Goal: Task Accomplishment & Management: Manage account settings

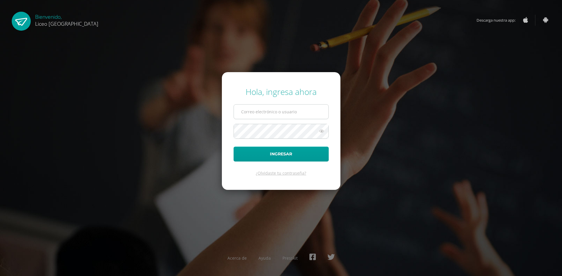
click at [264, 113] on input "text" at bounding box center [281, 112] width 94 height 14
type input "nanci.nunez@liceoguatemala.edu.gt"
click at [233, 147] on button "Ingresar" at bounding box center [280, 154] width 95 height 15
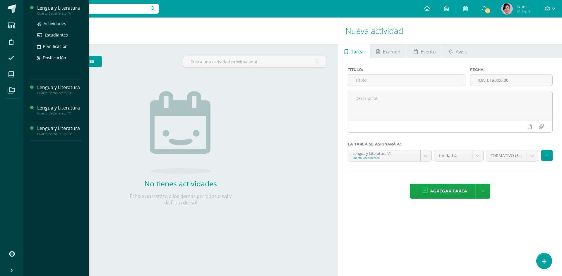
click at [52, 21] on span "Actividades" at bounding box center [55, 24] width 23 height 6
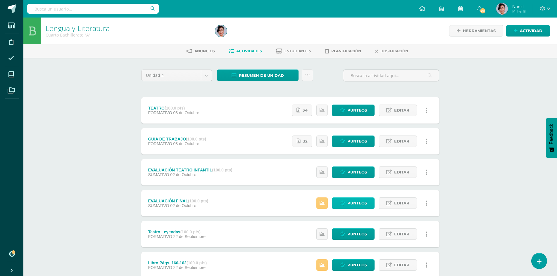
click at [356, 204] on span "Punteos" at bounding box center [358, 203] width 20 height 11
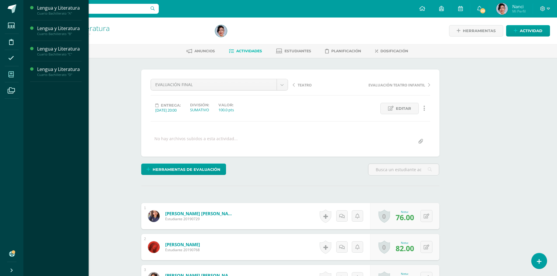
scroll to position [0, 0]
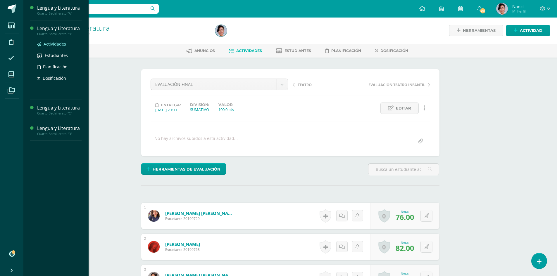
click at [58, 42] on span "Actividades" at bounding box center [55, 44] width 23 height 6
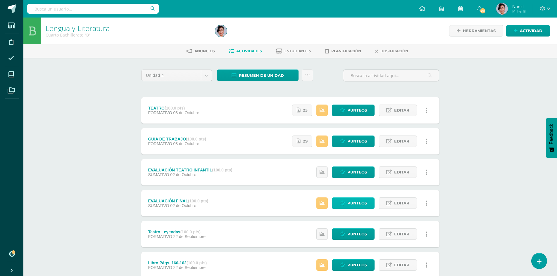
click at [348, 202] on span "Punteos" at bounding box center [358, 203] width 20 height 11
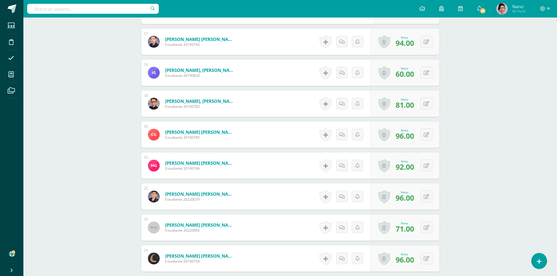
scroll to position [616, 0]
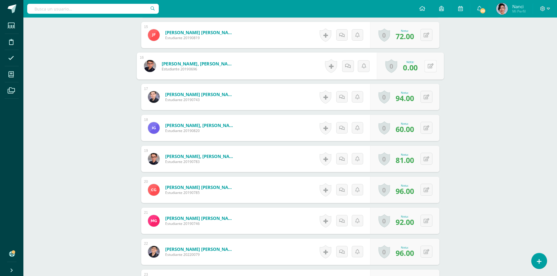
click at [425, 65] on button at bounding box center [431, 66] width 12 height 12
type input "84"
click at [415, 67] on icon at bounding box center [415, 68] width 5 height 5
click at [413, 69] on icon at bounding box center [415, 68] width 5 height 5
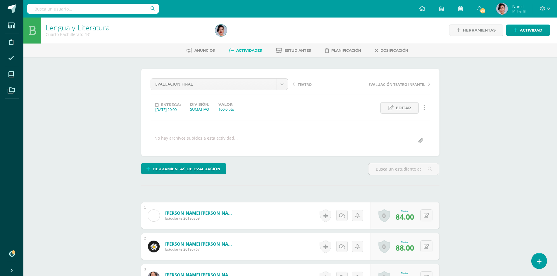
scroll to position [0, 0]
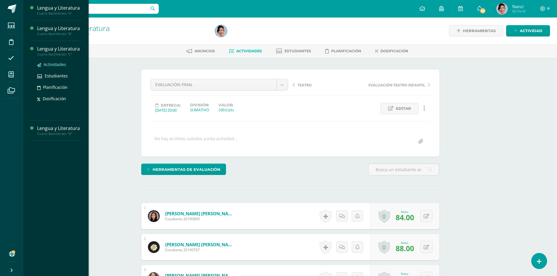
click at [56, 63] on span "Actividades" at bounding box center [55, 65] width 23 height 6
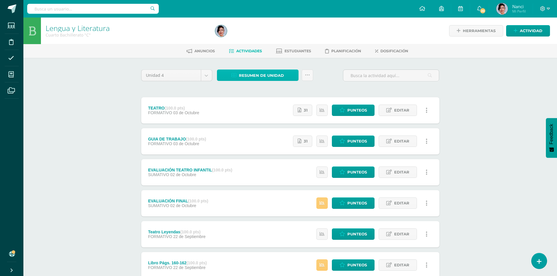
click at [248, 77] on span "Resumen de unidad" at bounding box center [261, 75] width 45 height 11
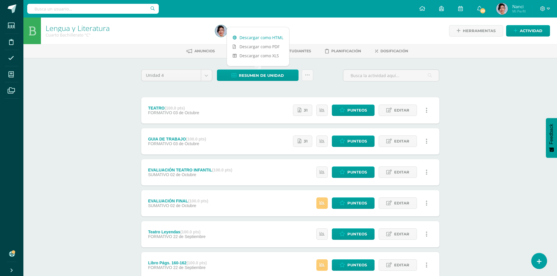
click at [256, 38] on link "Descargar como HTML" at bounding box center [258, 37] width 62 height 9
click at [278, 37] on link "Descargar como HTML" at bounding box center [258, 37] width 62 height 9
click at [547, 9] on icon at bounding box center [548, 8] width 3 height 5
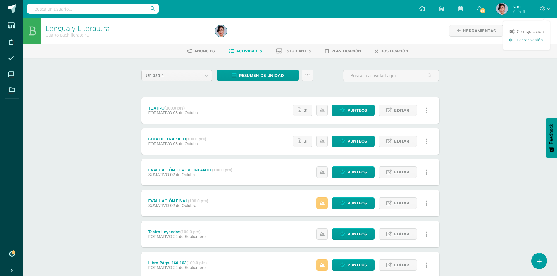
click at [521, 40] on span "Cerrar sesión" at bounding box center [530, 40] width 26 height 6
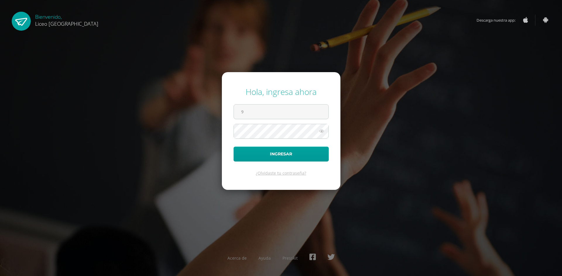
type input "9"
